Goal: Navigation & Orientation: Find specific page/section

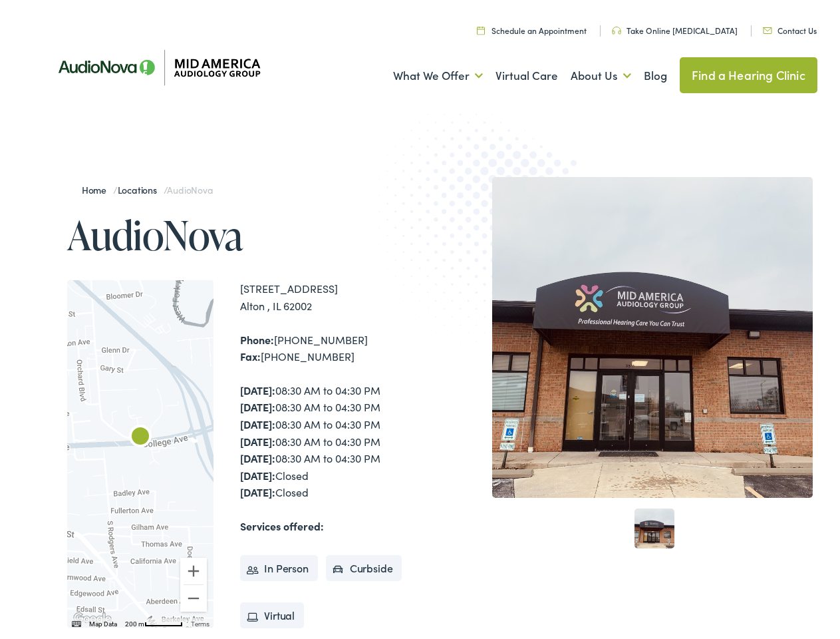
click at [420, 319] on img at bounding box center [493, 228] width 260 height 284
click at [426, 72] on link "What We Offer" at bounding box center [438, 71] width 90 height 49
click at [587, 72] on link "About Us" at bounding box center [601, 71] width 61 height 49
click at [140, 450] on div at bounding box center [140, 449] width 146 height 347
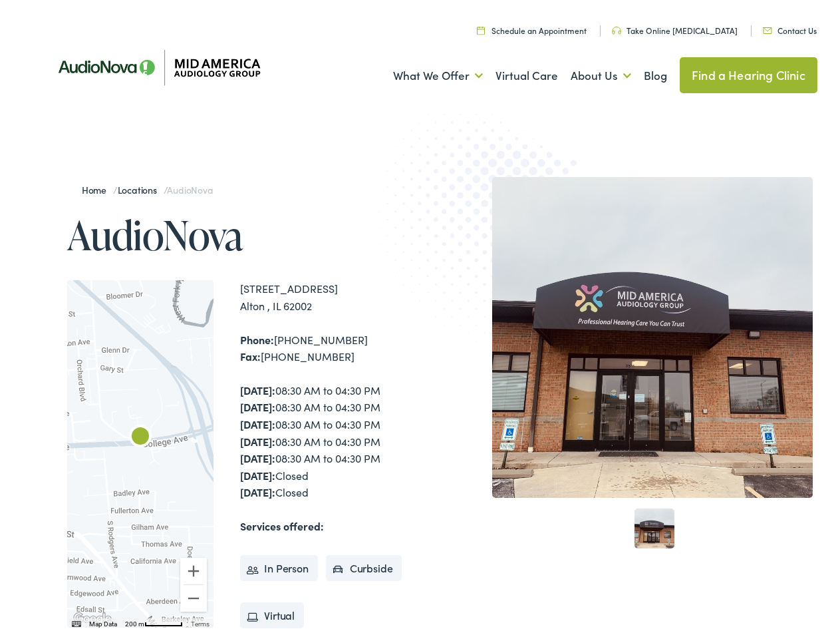
click at [140, 450] on div at bounding box center [140, 449] width 146 height 347
click at [140, 434] on img "AudioNova" at bounding box center [140, 434] width 32 height 32
click at [194, 567] on button "Zoom in" at bounding box center [193, 567] width 27 height 27
click at [194, 594] on button "Zoom out" at bounding box center [193, 594] width 27 height 27
click at [75, 620] on img "Keyboard shortcuts" at bounding box center [76, 620] width 9 height 6
